Goal: Browse casually

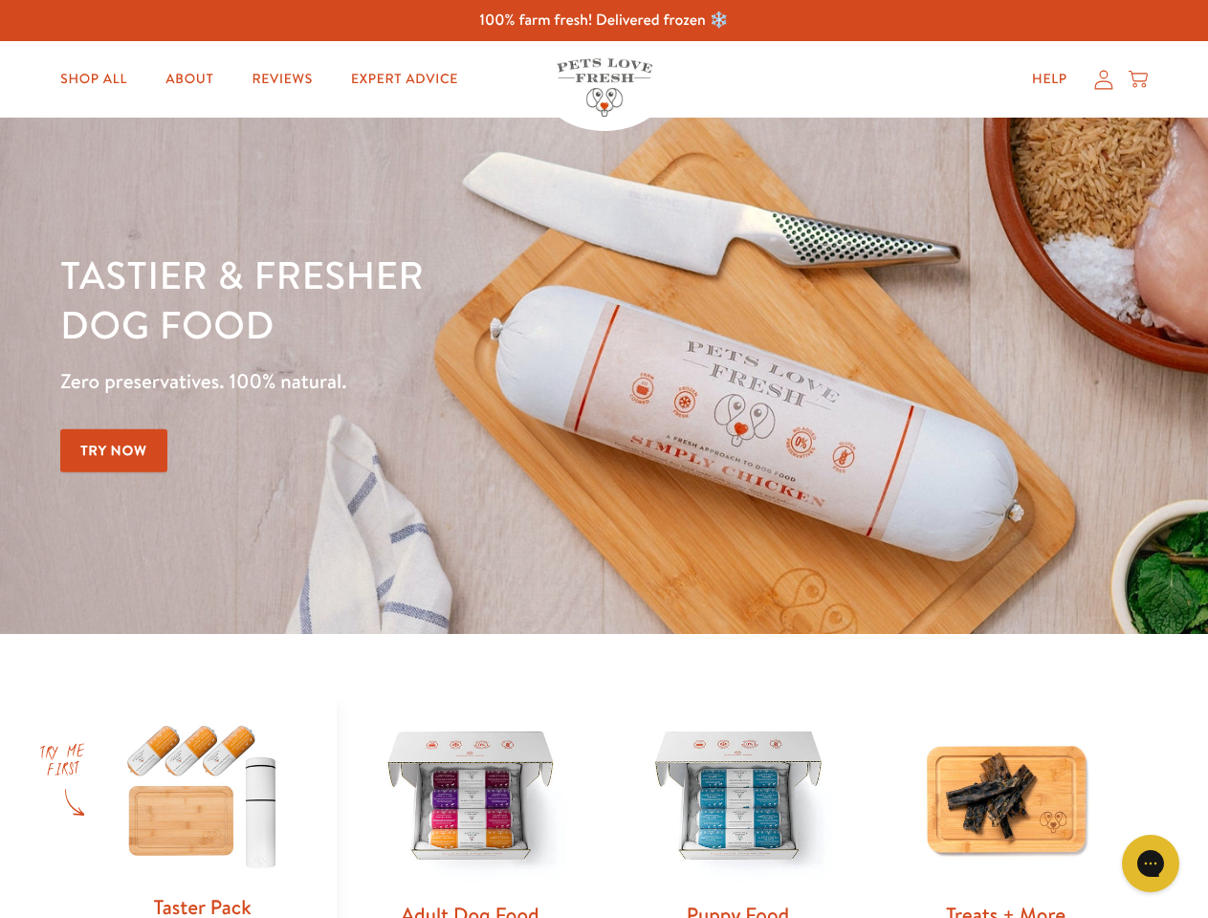
click at [603, 459] on div "Tastier & fresher dog food Zero preservatives. 100% natural. Try Now" at bounding box center [422, 376] width 725 height 252
click at [1150, 864] on icon "Gorgias live chat" at bounding box center [1150, 863] width 18 height 18
